Goal: Browse casually

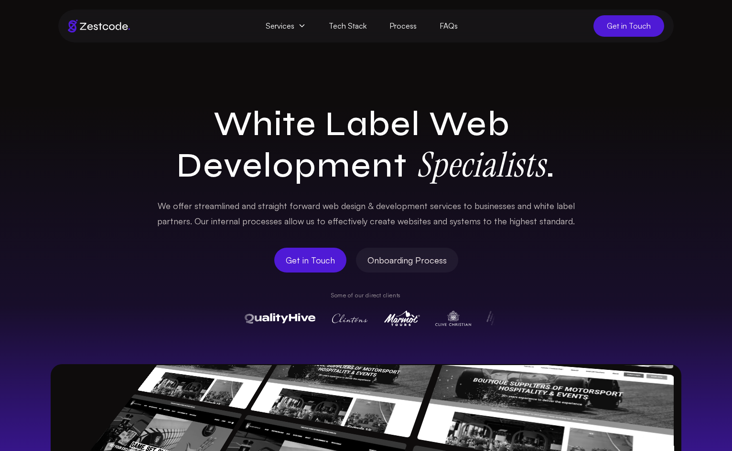
click at [592, 212] on div "White Label Web Development Specialists . We offer streamlined and straight for…" at bounding box center [366, 392] width 732 height 576
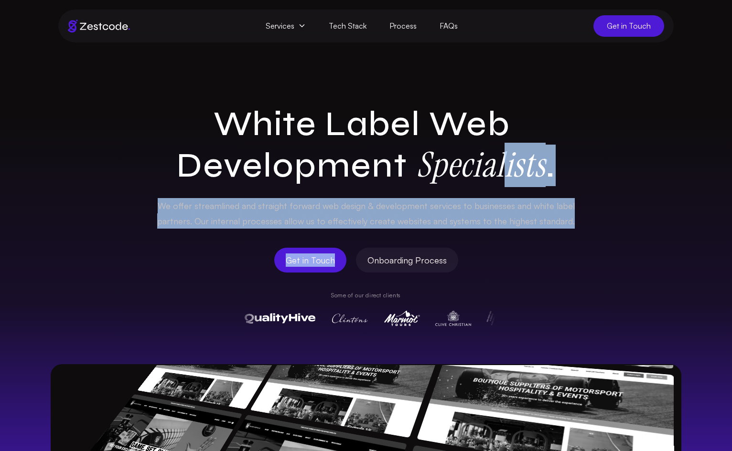
drag, startPoint x: 500, startPoint y: 174, endPoint x: 322, endPoint y: 251, distance: 194.0
click at [333, 253] on div "White Label Web Development Specialists . We offer streamlined and straight for…" at bounding box center [366, 215] width 428 height 223
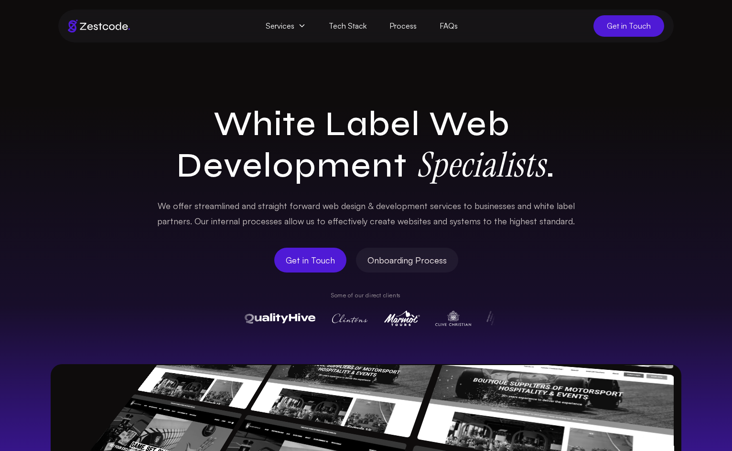
click at [651, 94] on section "White Label Web Development Specialists . We offer streamlined and straight for…" at bounding box center [366, 362] width 732 height 638
